Goal: Navigation & Orientation: Go to known website

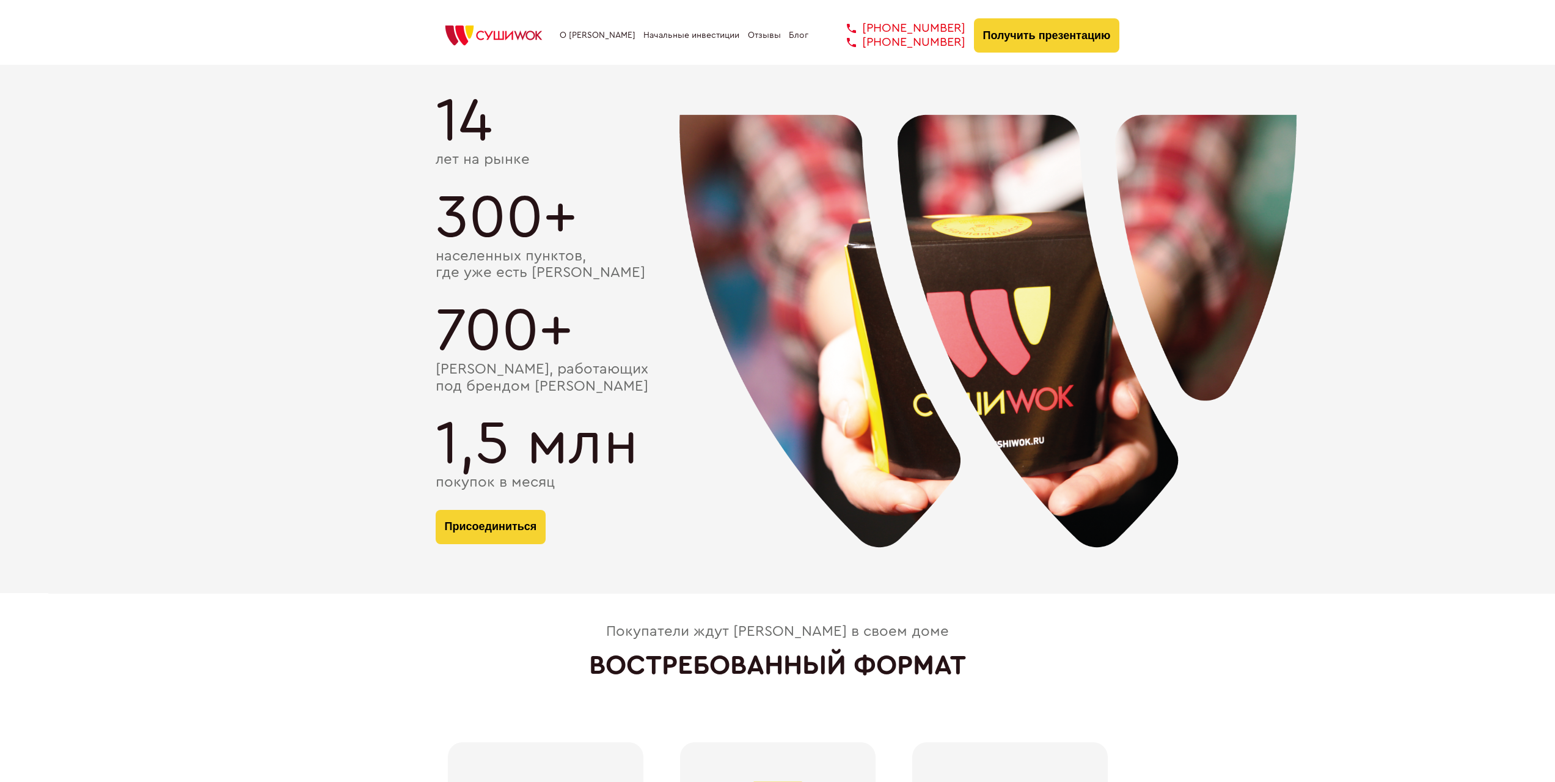
scroll to position [2405, 0]
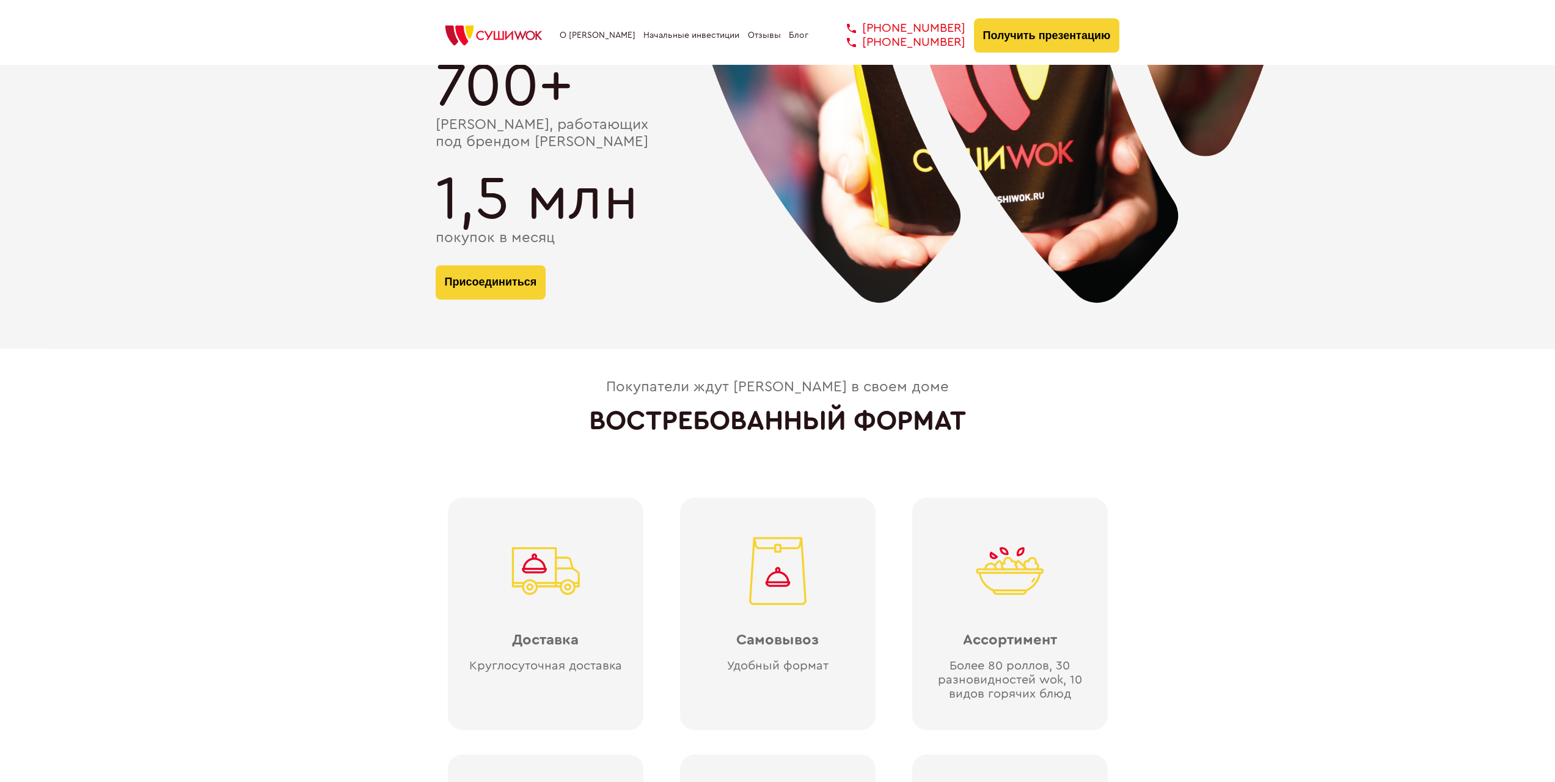
click at [496, 29] on img at bounding box center [494, 35] width 116 height 27
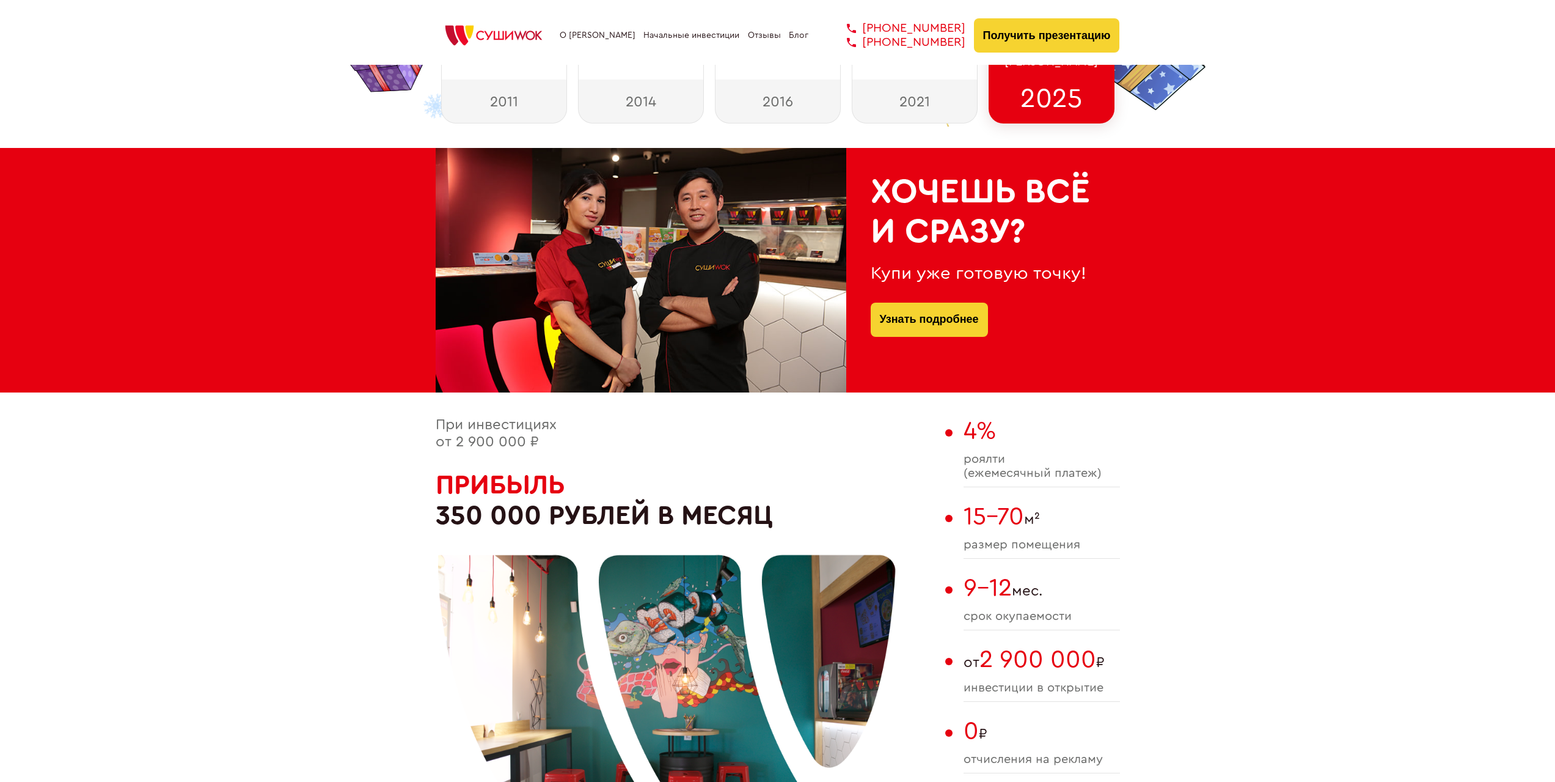
scroll to position [278, 0]
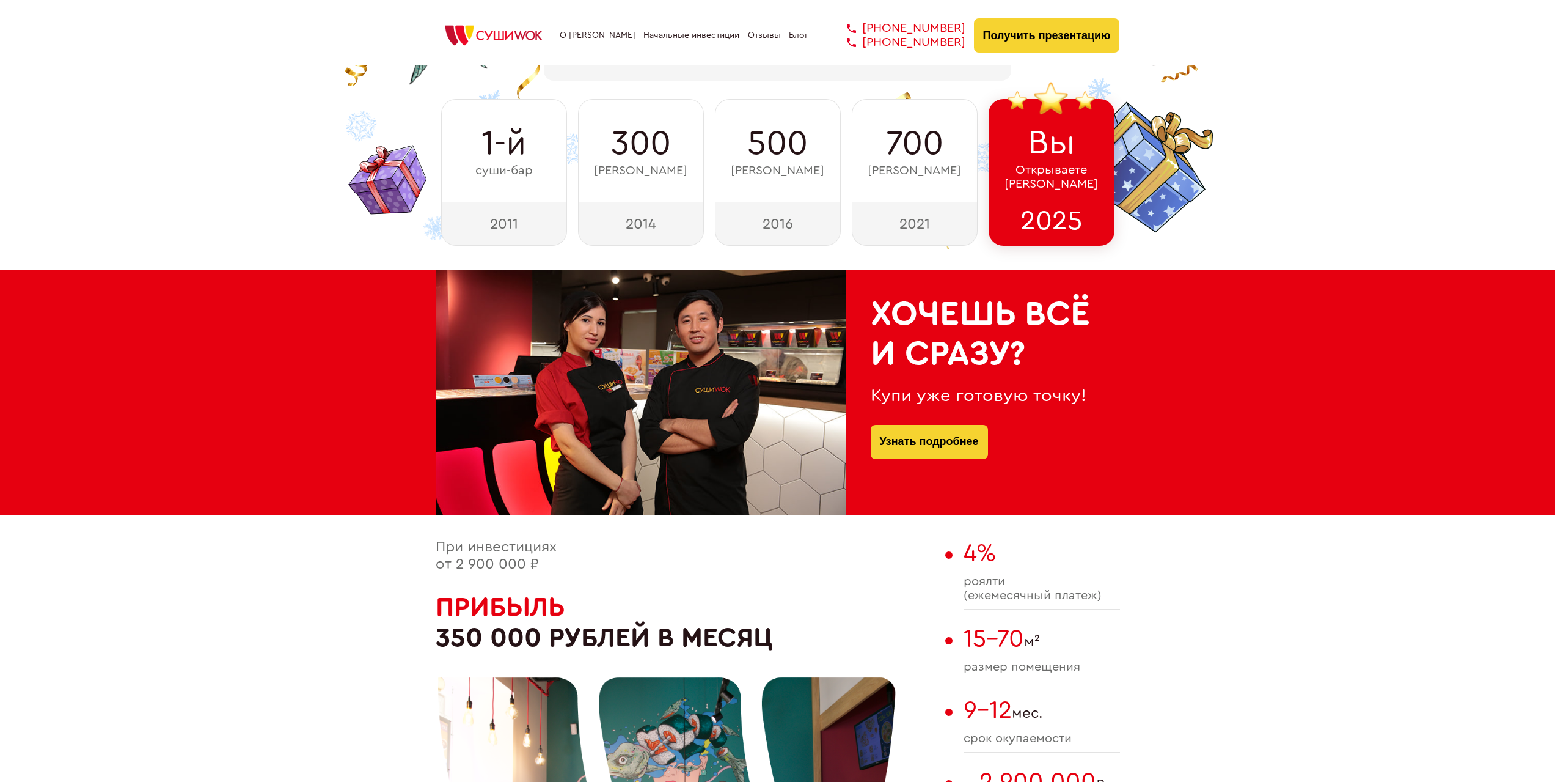
click at [476, 31] on img at bounding box center [494, 35] width 116 height 27
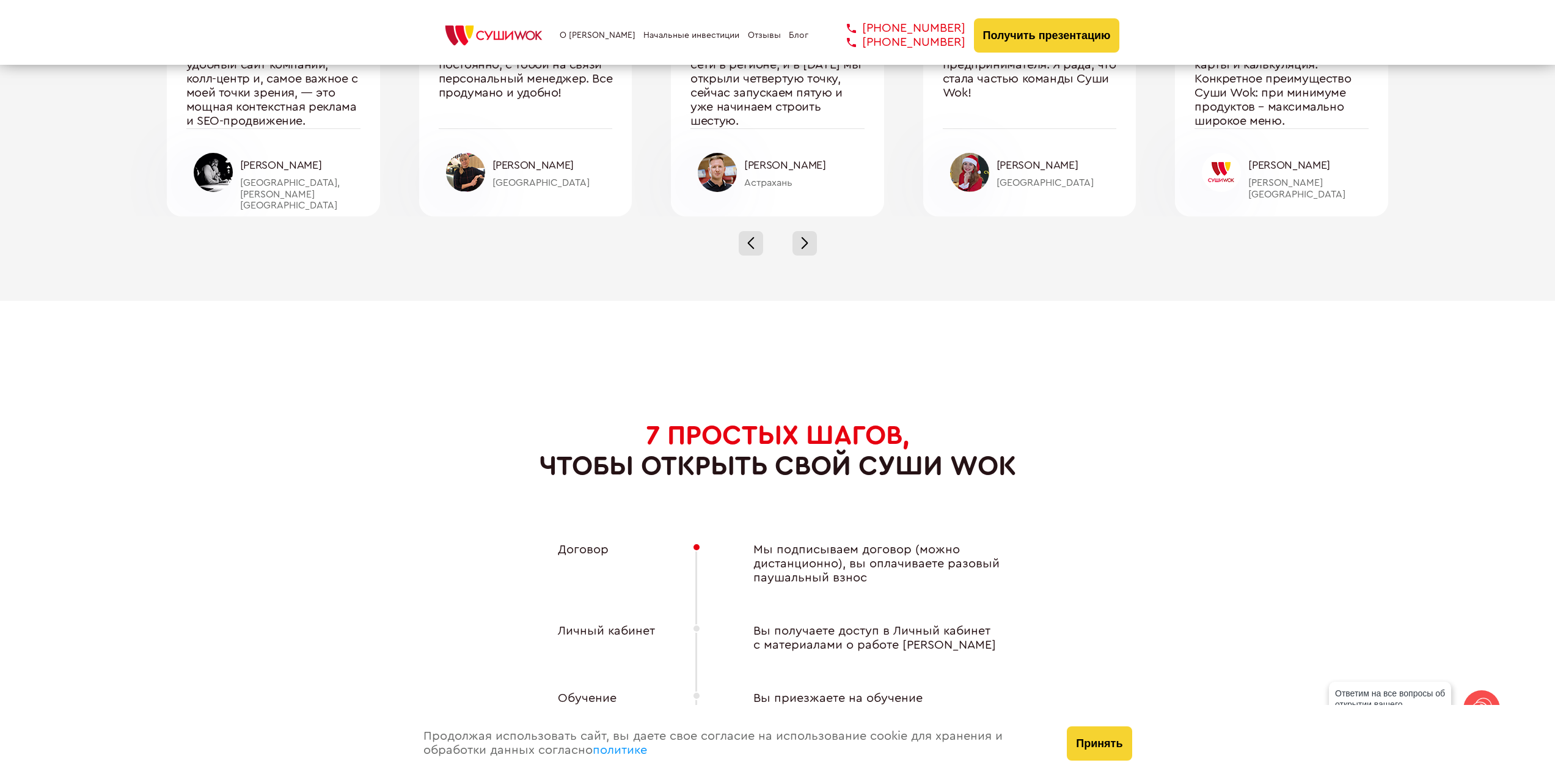
scroll to position [4047, 0]
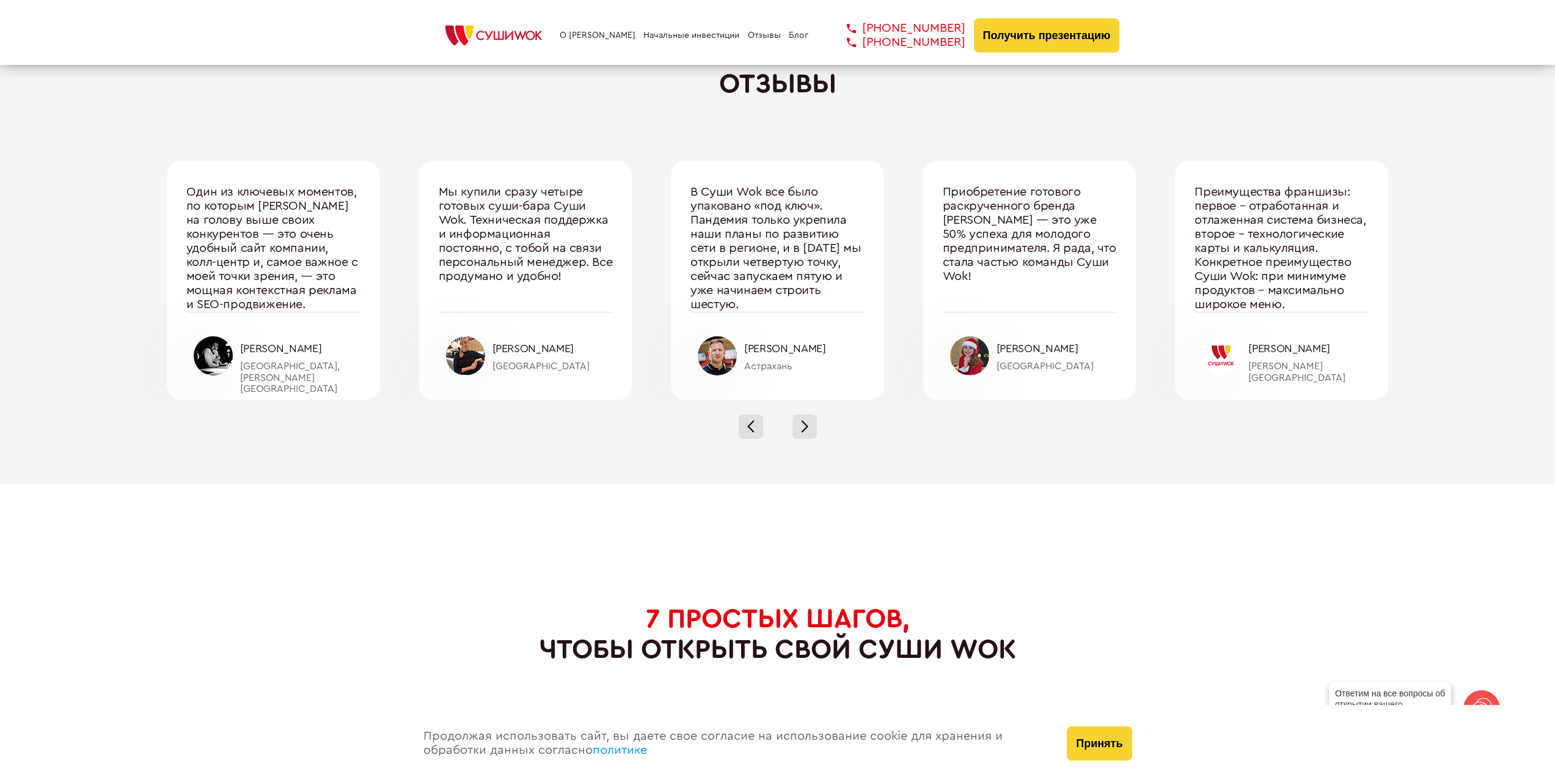
click at [537, 42] on img at bounding box center [494, 35] width 116 height 27
